Goal: Find specific page/section

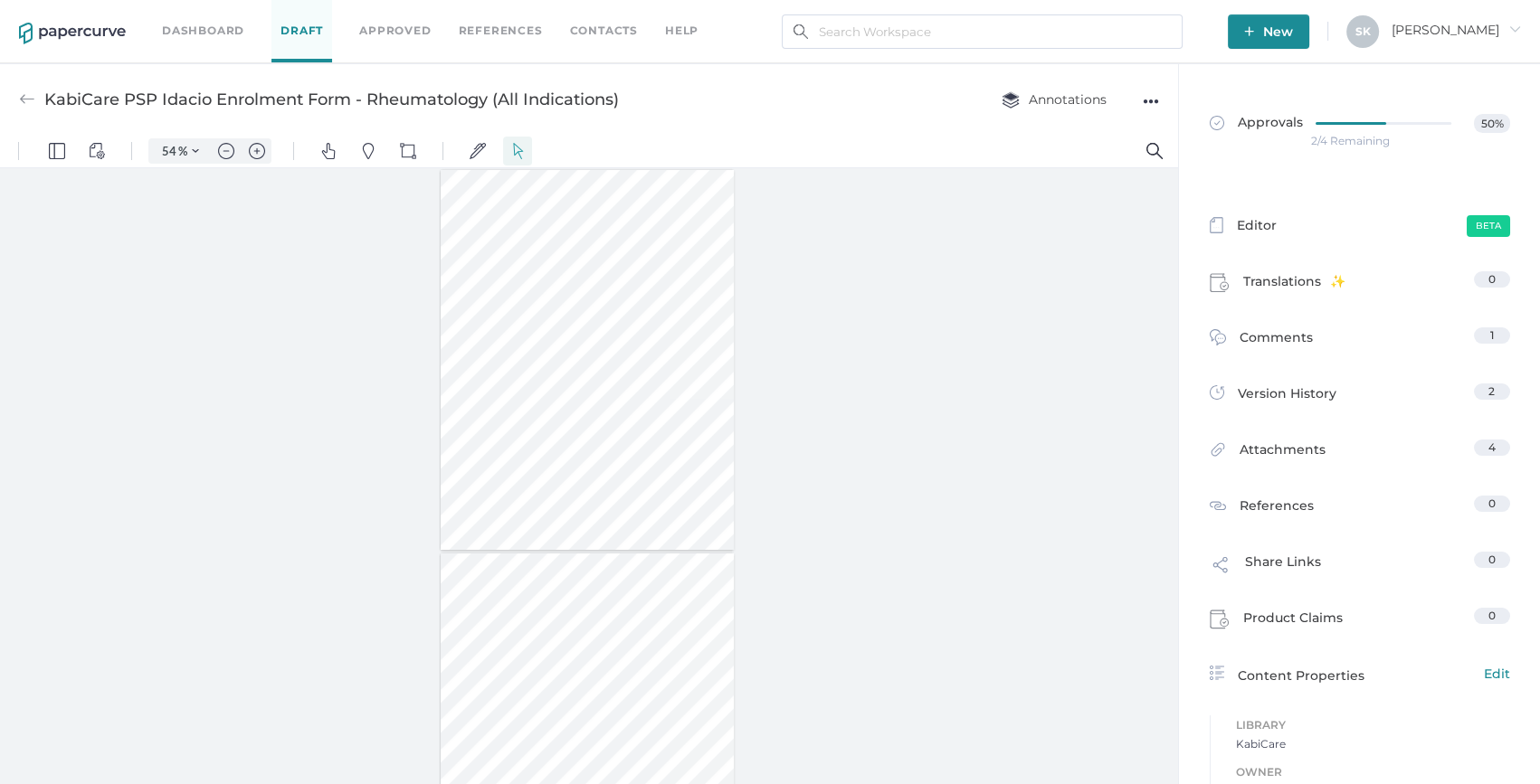
click at [19, 96] on img at bounding box center [27, 99] width 16 height 16
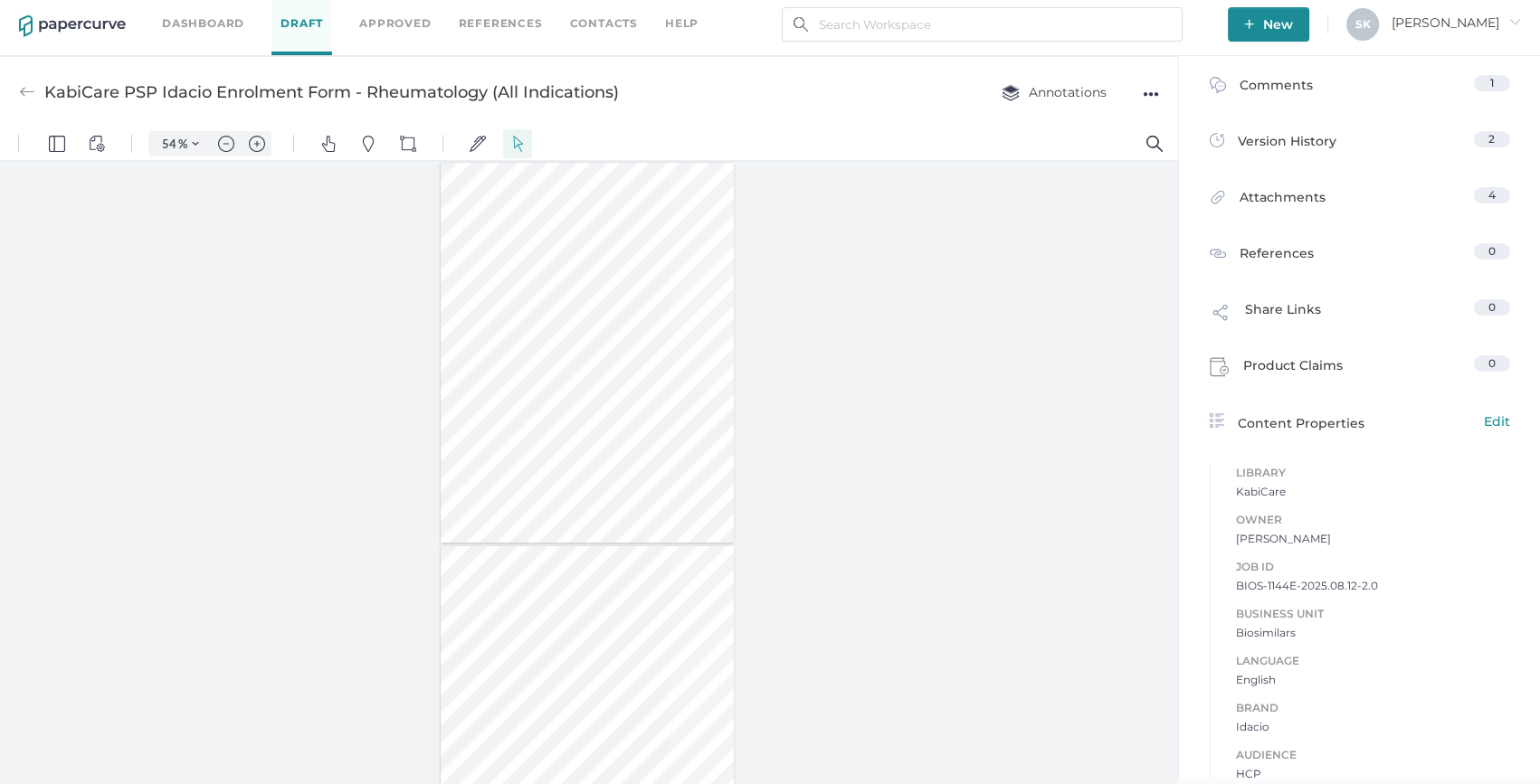
click at [26, 94] on img at bounding box center [27, 92] width 16 height 16
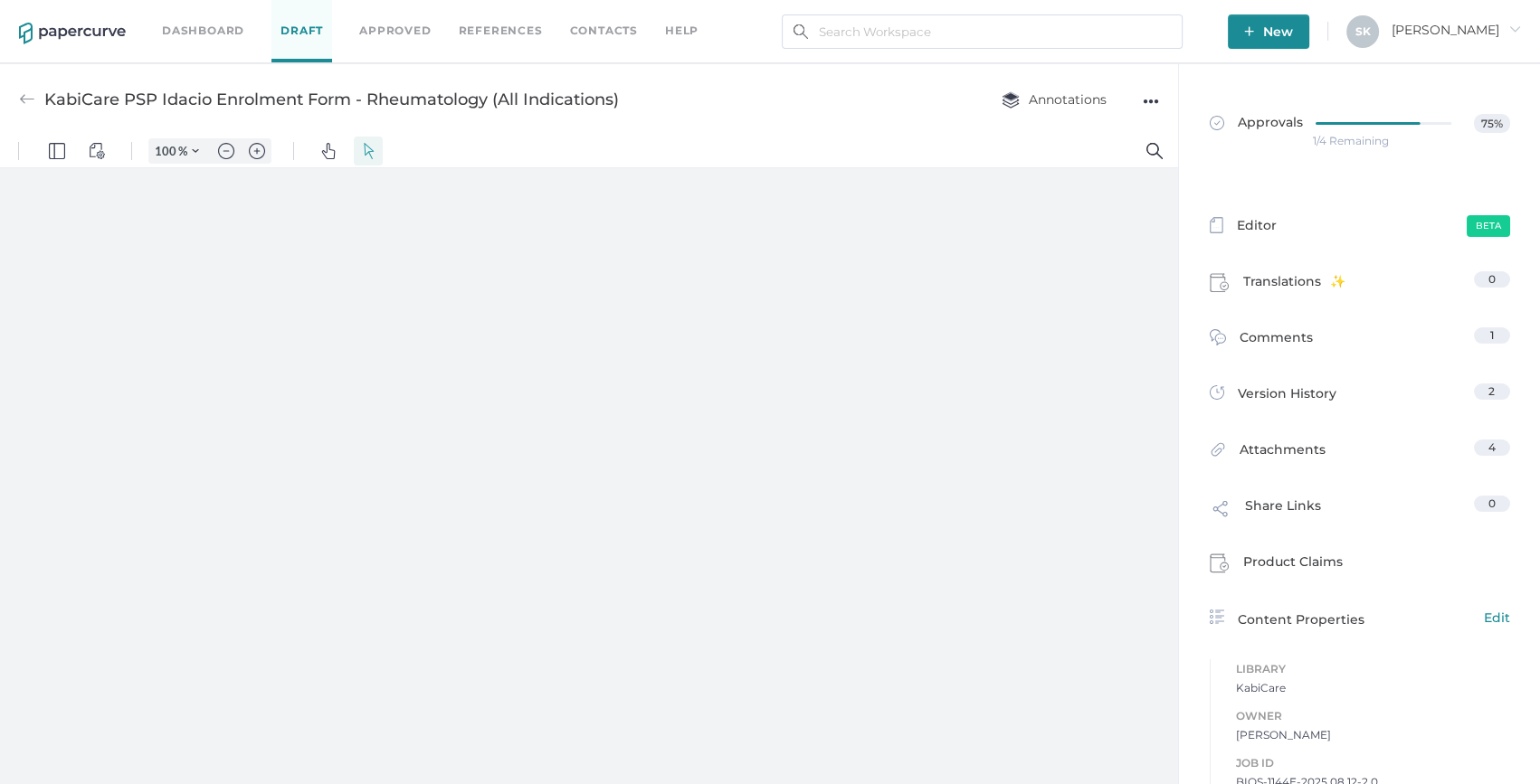
type input "54"
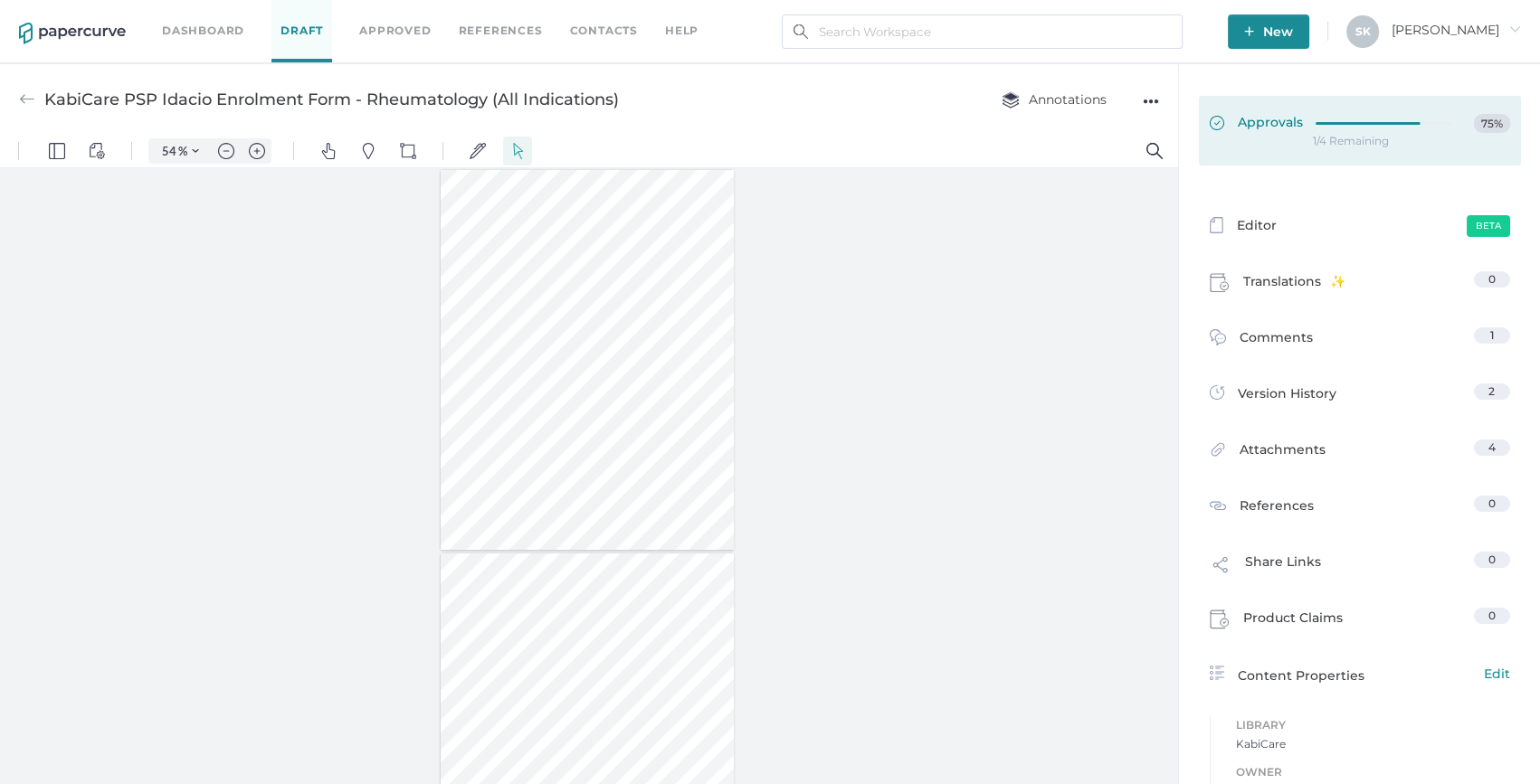
click at [1341, 118] on div at bounding box center [1388, 121] width 147 height 14
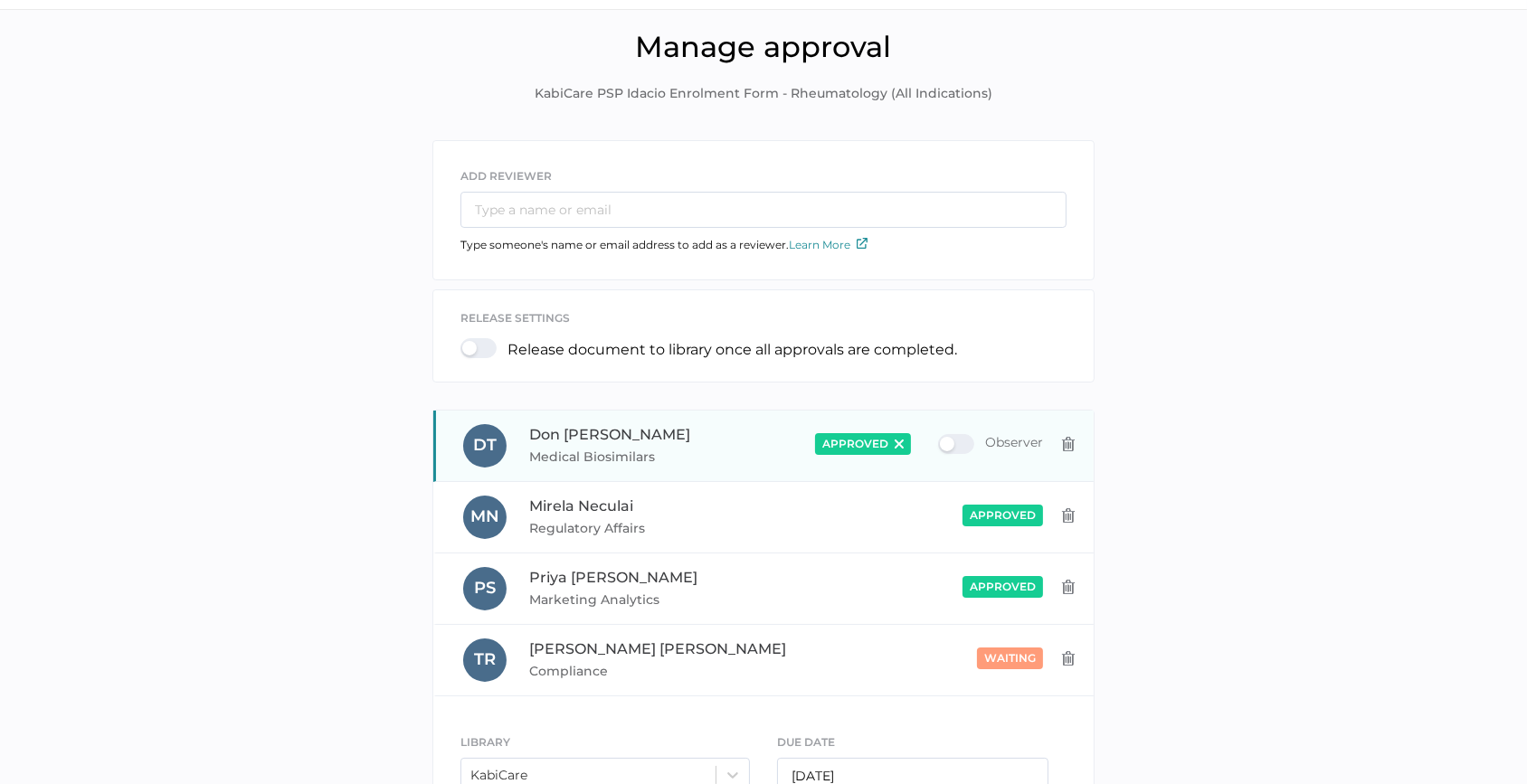
scroll to position [81, 0]
